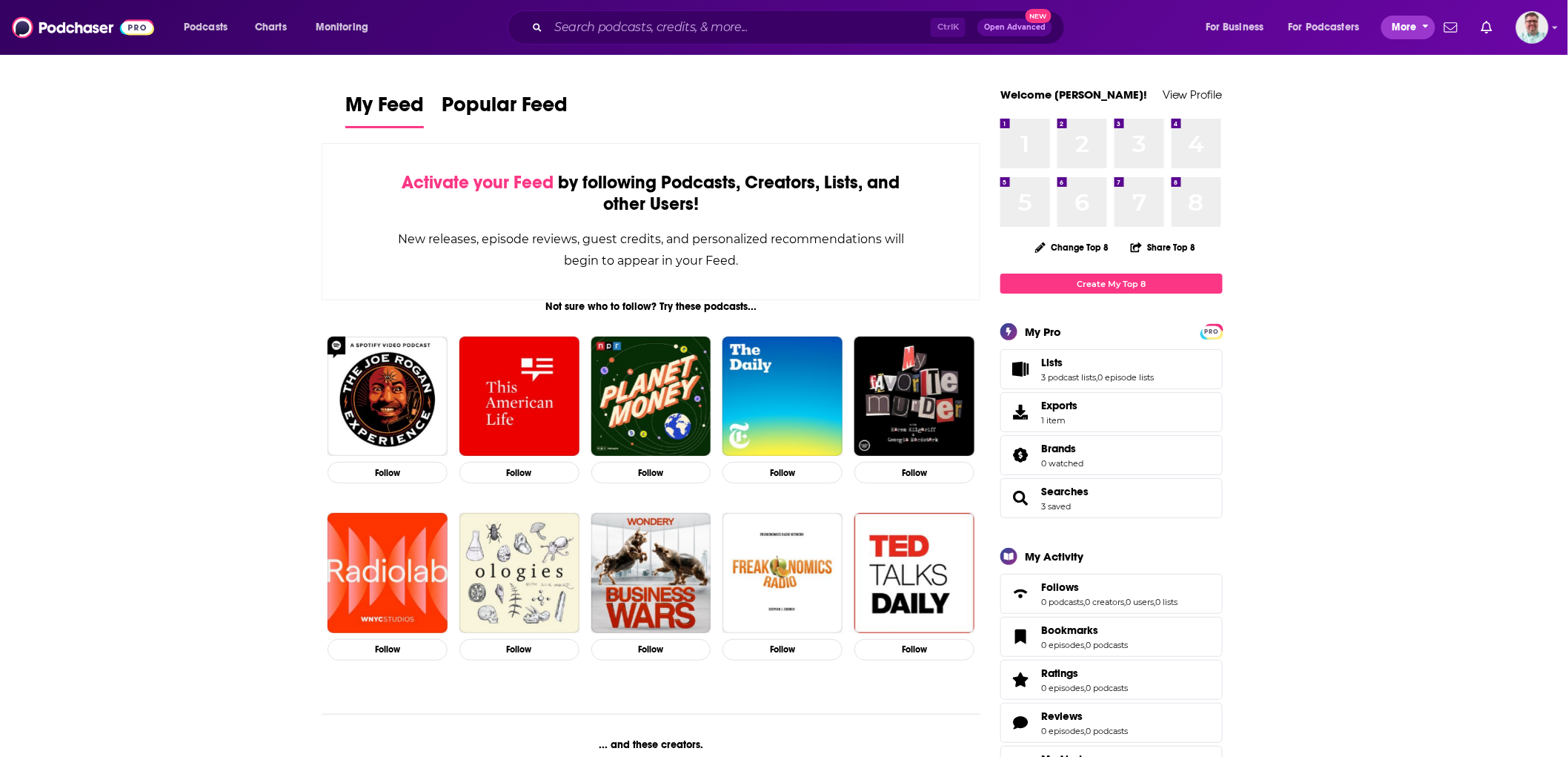
click at [1396, 31] on span "More" at bounding box center [1404, 27] width 25 height 21
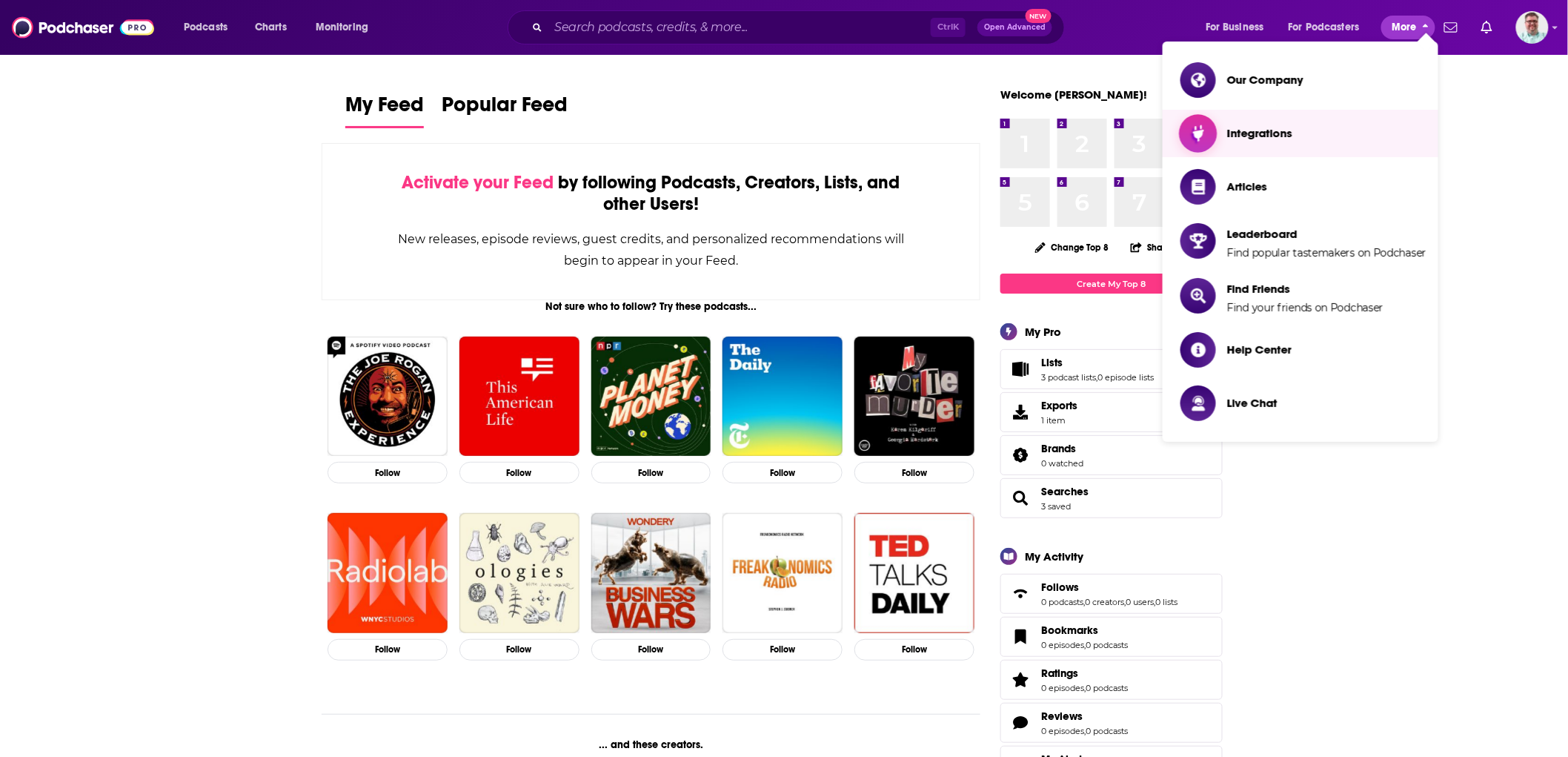
click at [1254, 128] on span "Integrations" at bounding box center [1259, 133] width 65 height 14
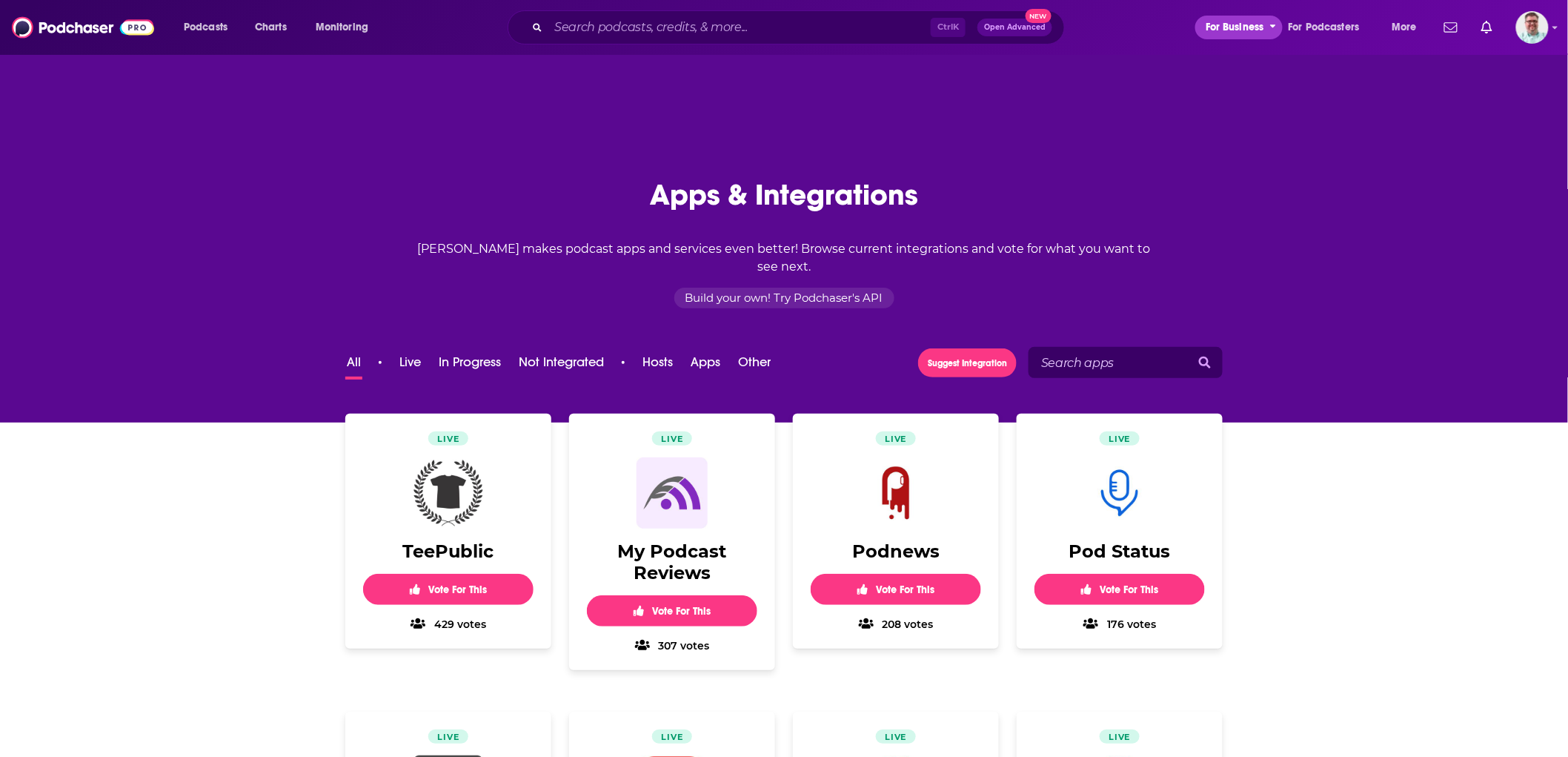
click at [1261, 25] on span "For Business" at bounding box center [1235, 27] width 59 height 21
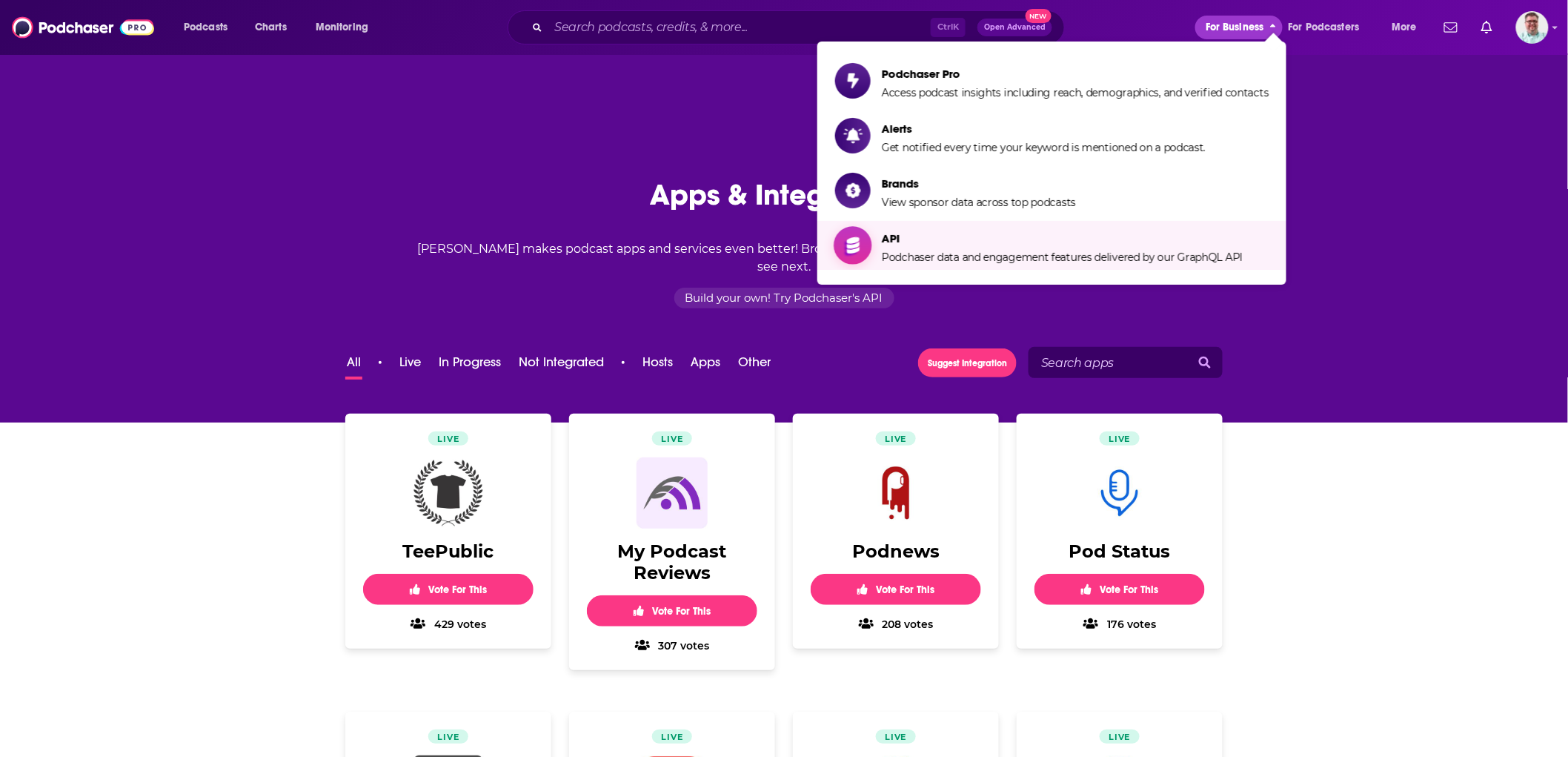
click at [996, 249] on span "API Podchaser data and engagement features delivered by our GraphQL API" at bounding box center [1062, 245] width 361 height 37
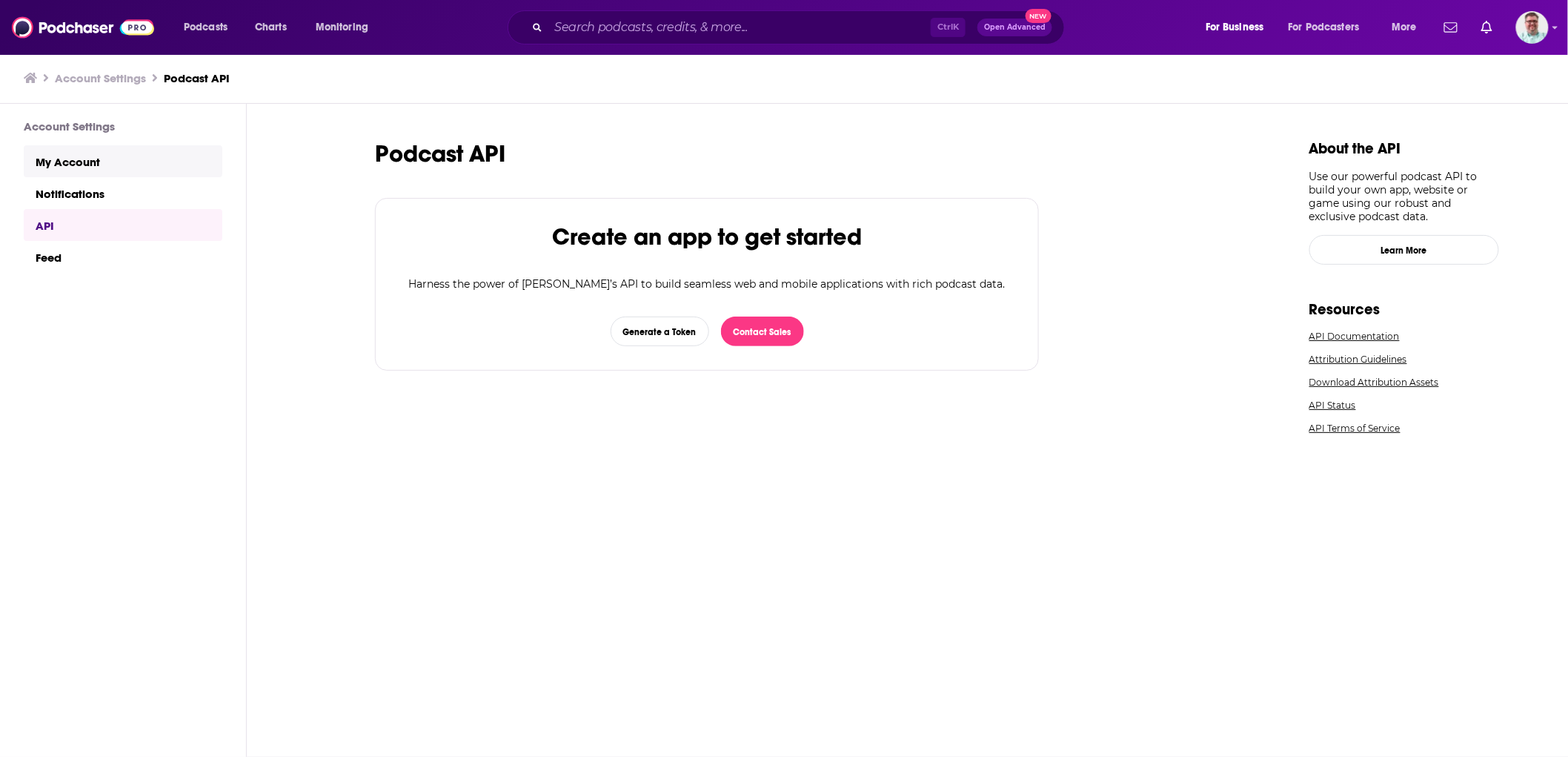
click at [104, 168] on link "My Account" at bounding box center [123, 161] width 199 height 32
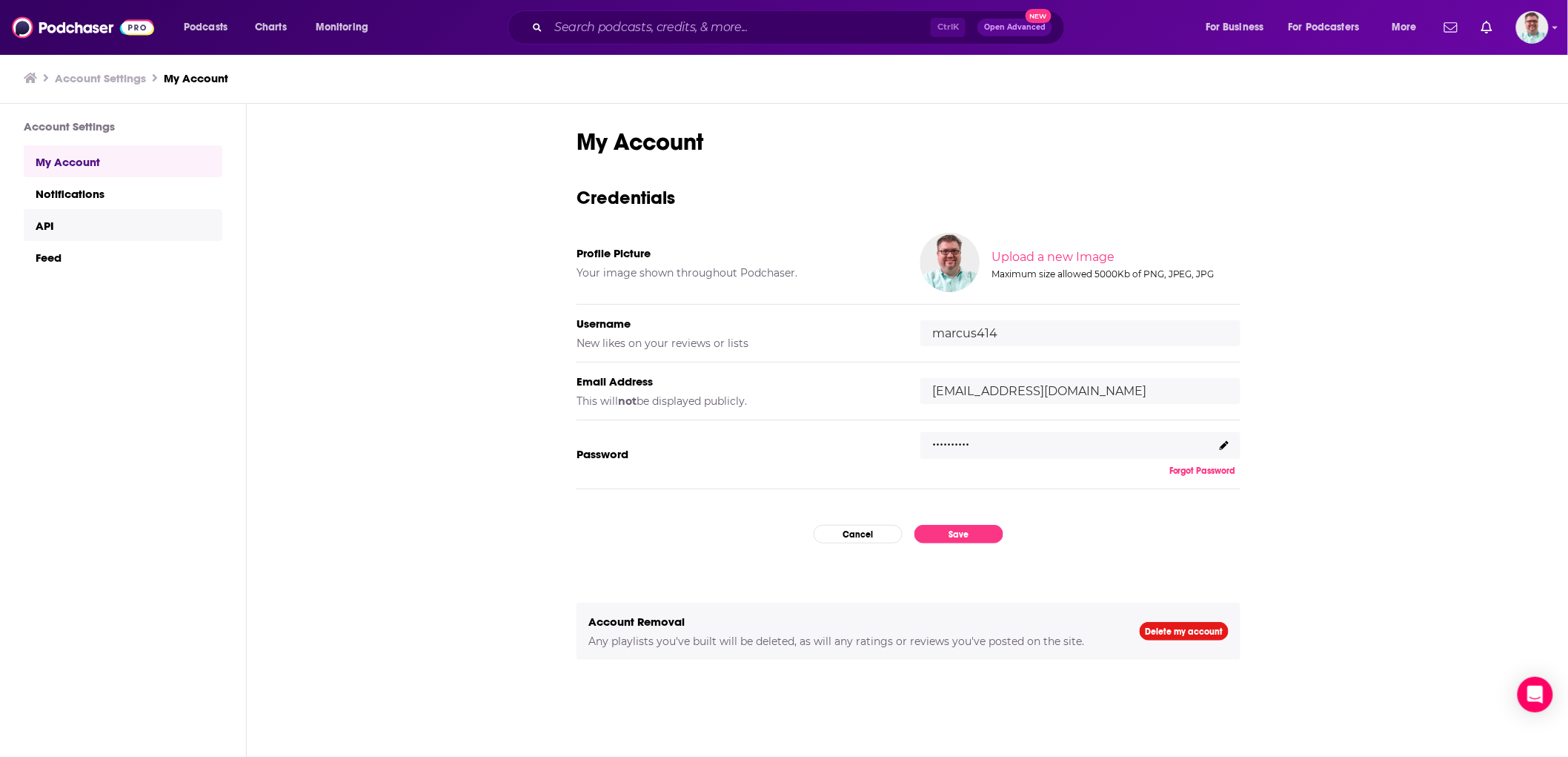
click at [50, 223] on link "API" at bounding box center [123, 225] width 199 height 32
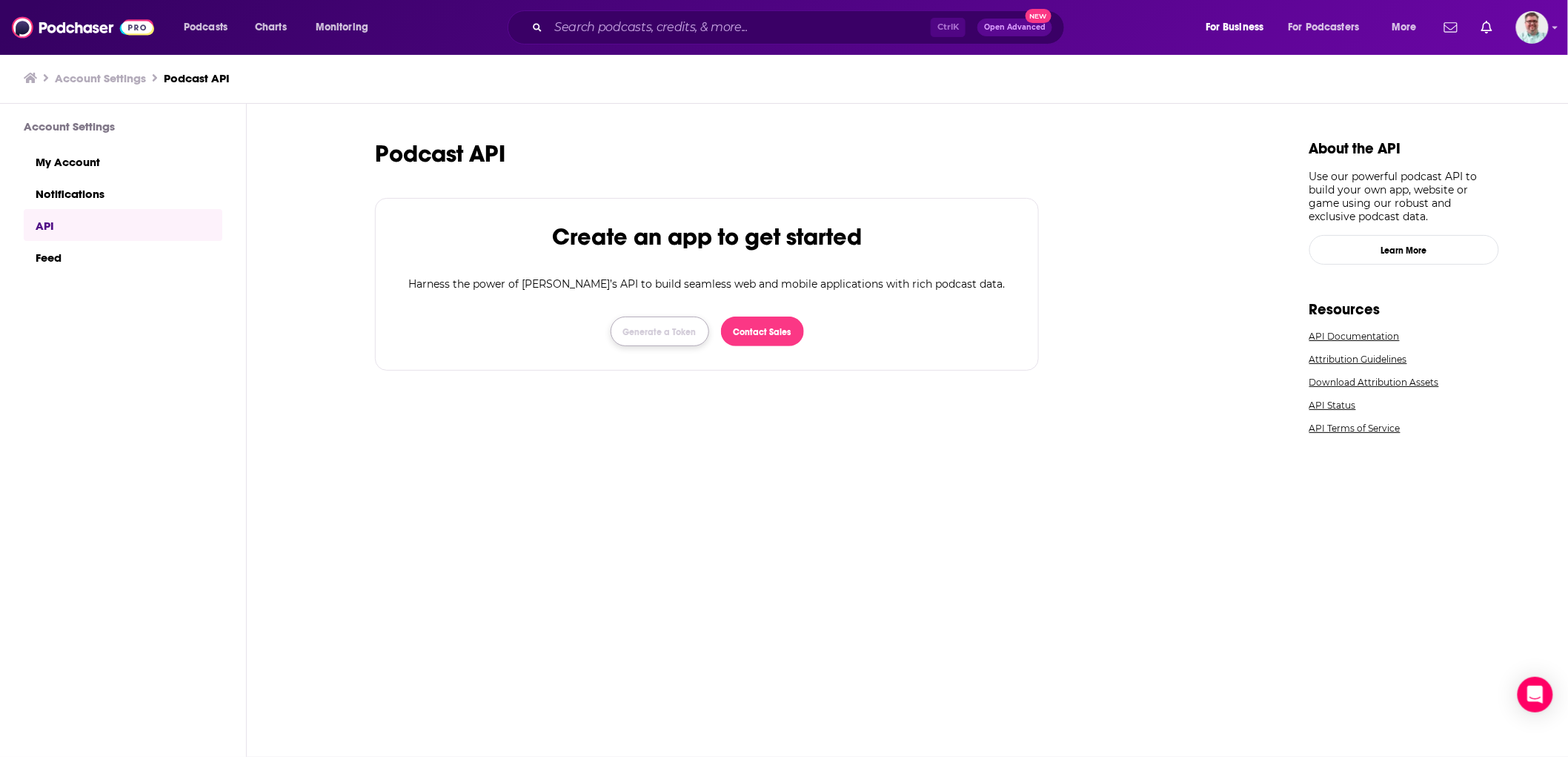
click at [665, 334] on button "Generate a Token" at bounding box center [660, 332] width 99 height 30
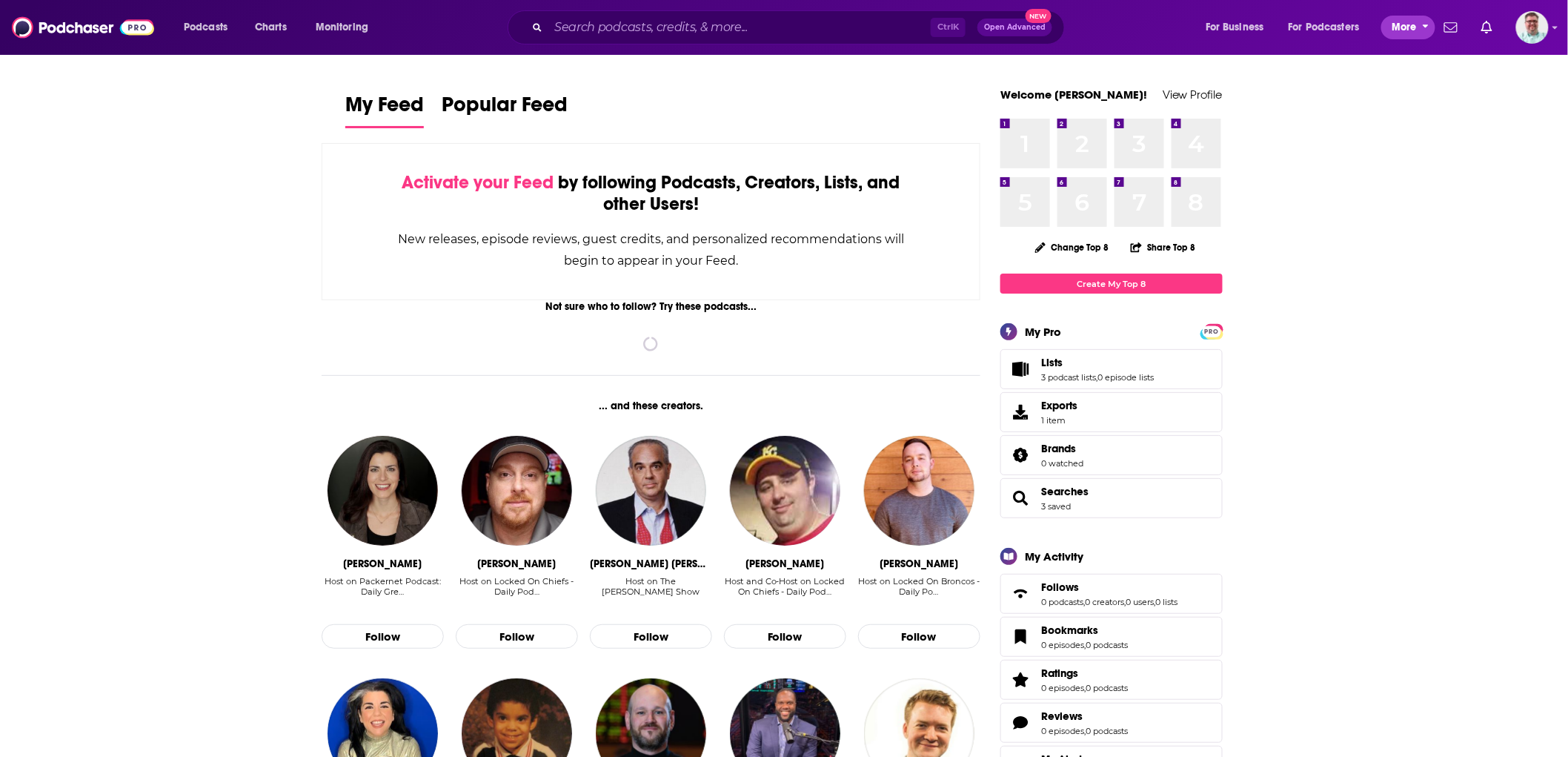
click at [1388, 30] on button "More" at bounding box center [1409, 28] width 54 height 24
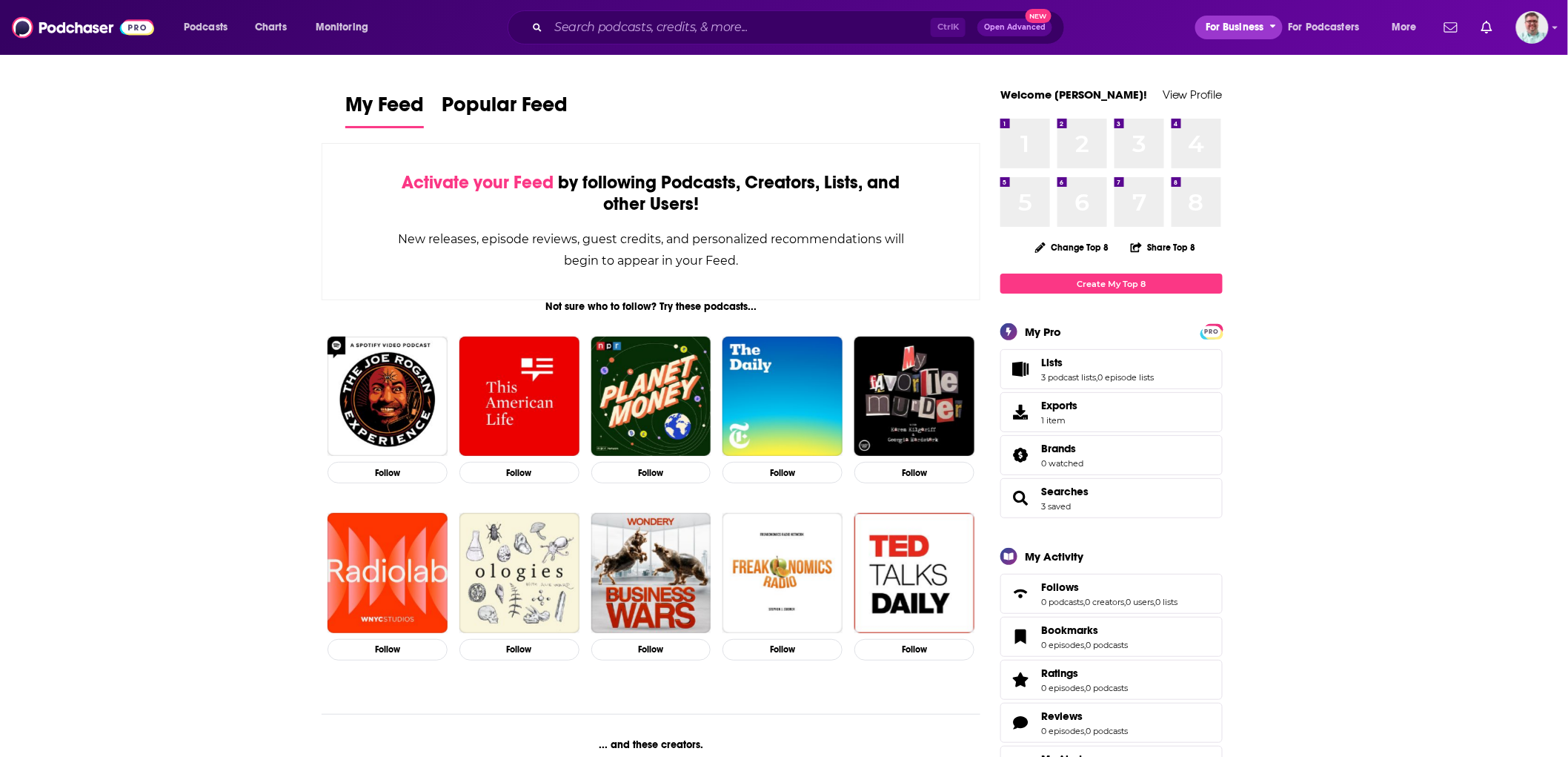
click at [1249, 28] on span "For Business" at bounding box center [1235, 27] width 59 height 21
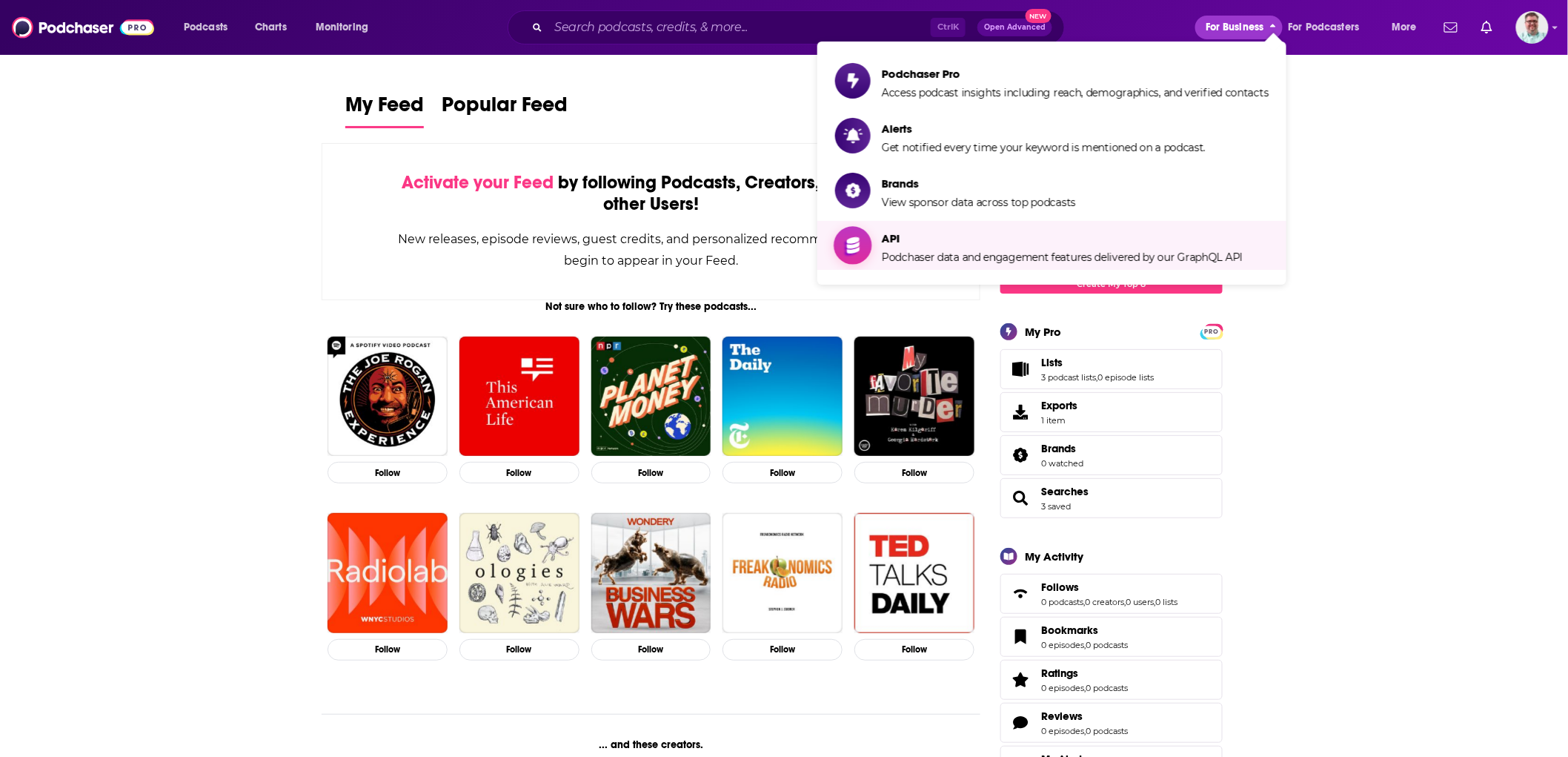
click at [929, 256] on span "Podchaser data and engagement features delivered by our GraphQL API" at bounding box center [1062, 257] width 361 height 13
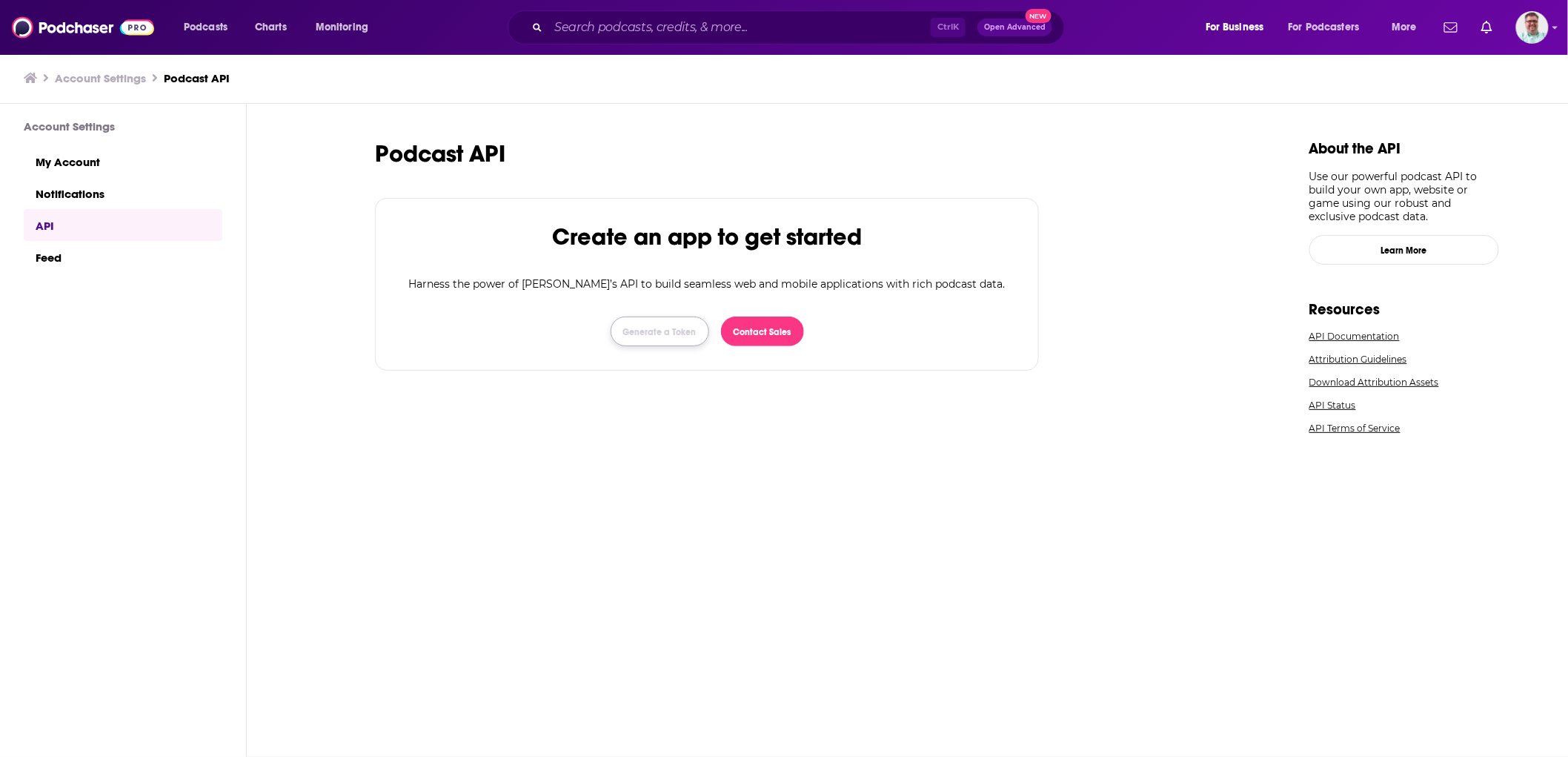
click at [649, 323] on button "Generate a Token" at bounding box center [660, 332] width 99 height 30
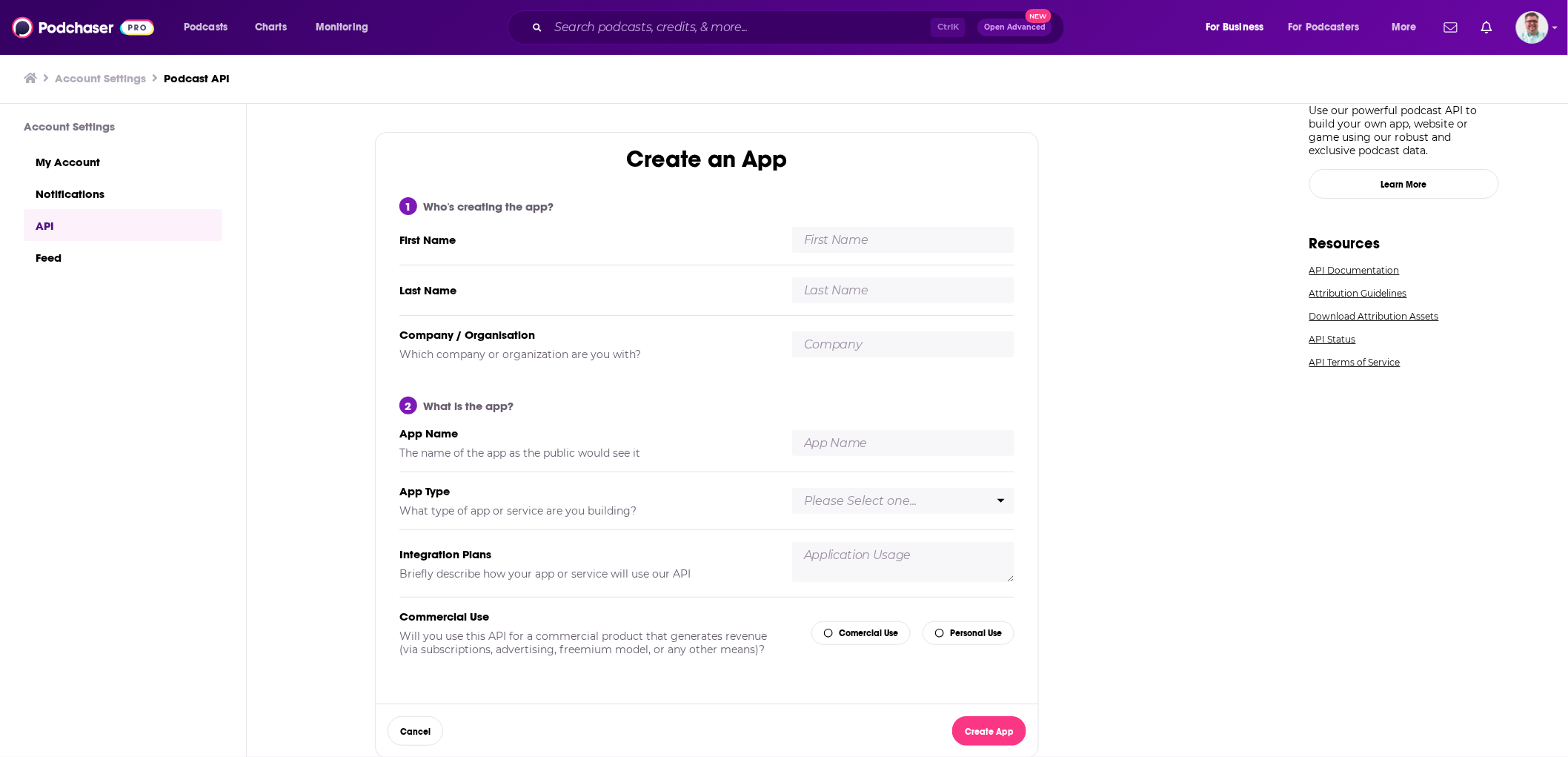
scroll to position [1, 0]
click at [1323, 333] on link "API Status" at bounding box center [1405, 338] width 190 height 11
